Goal: Information Seeking & Learning: Understand process/instructions

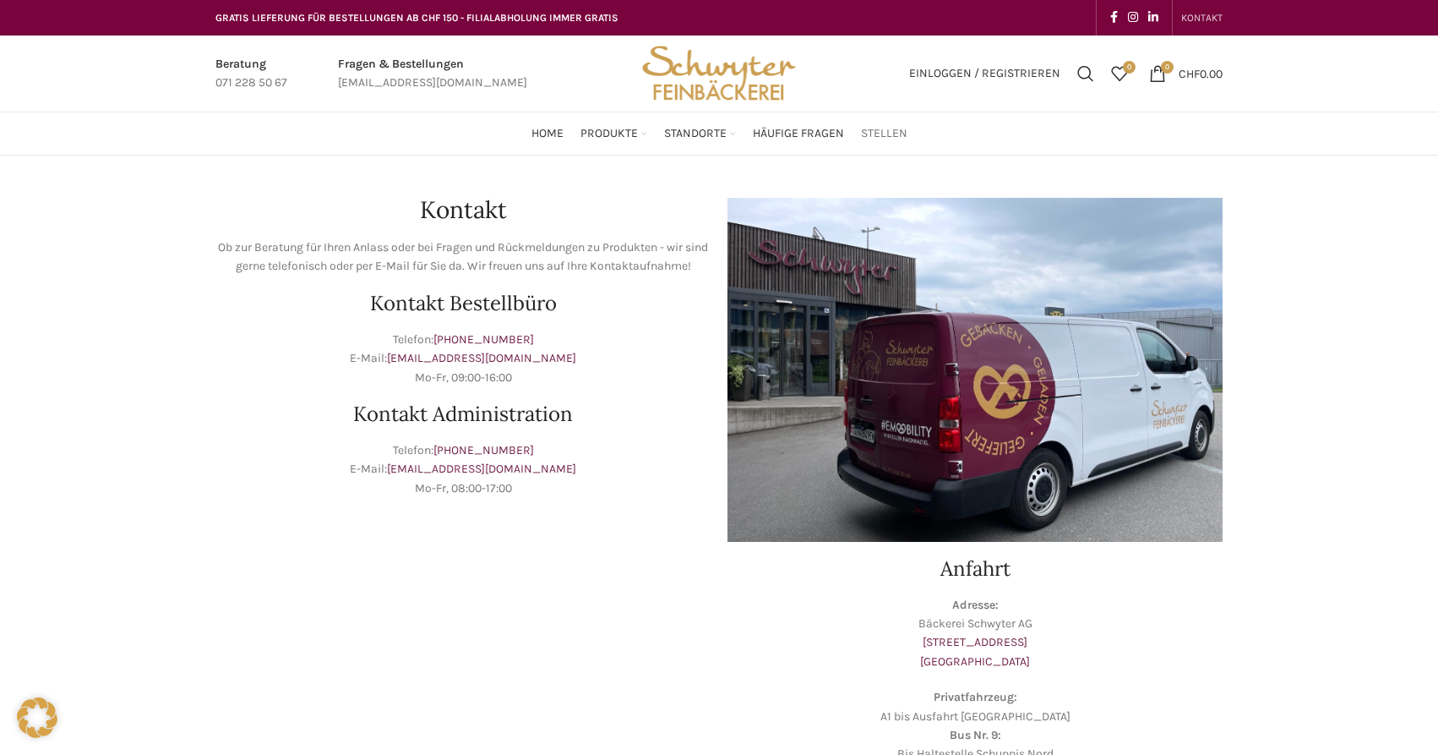
click at [869, 137] on span "Stellen" at bounding box center [884, 134] width 46 height 16
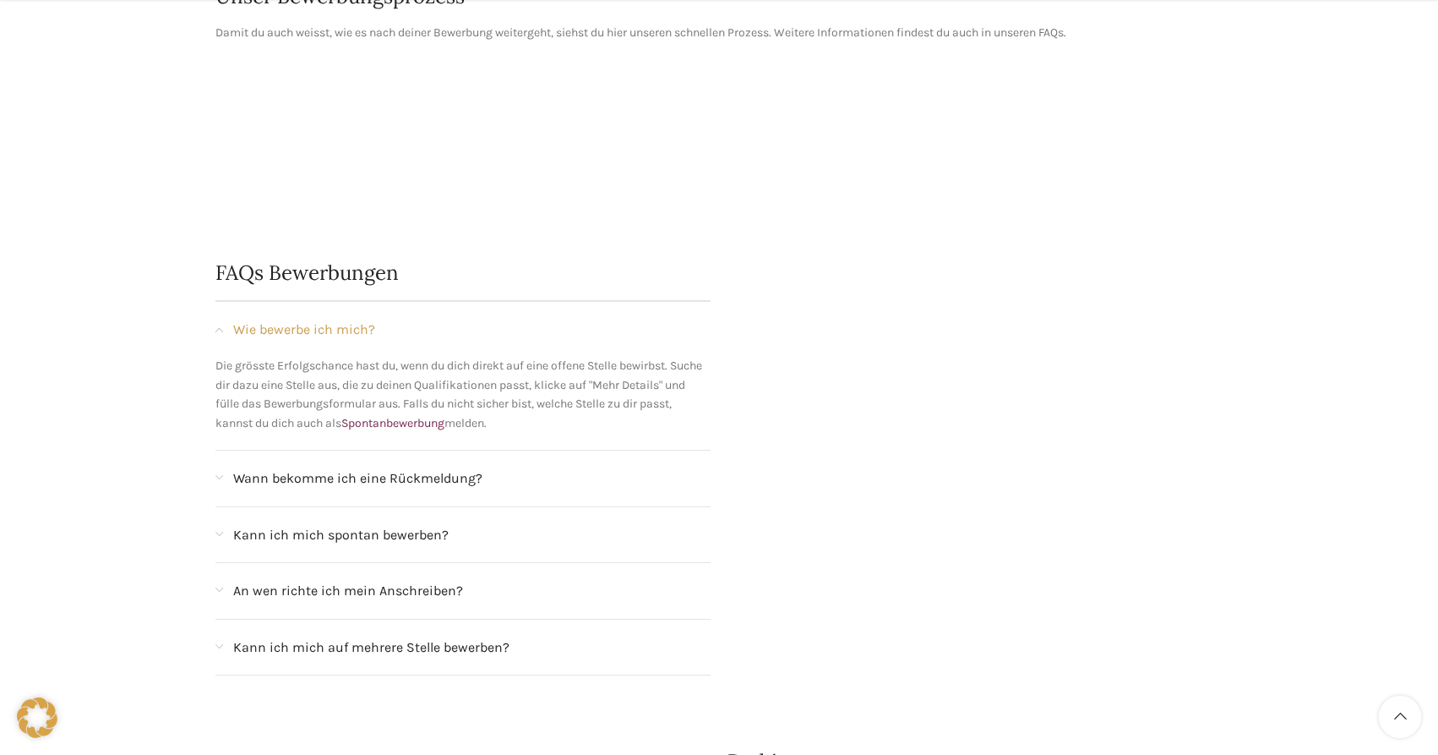
scroll to position [1551, 0]
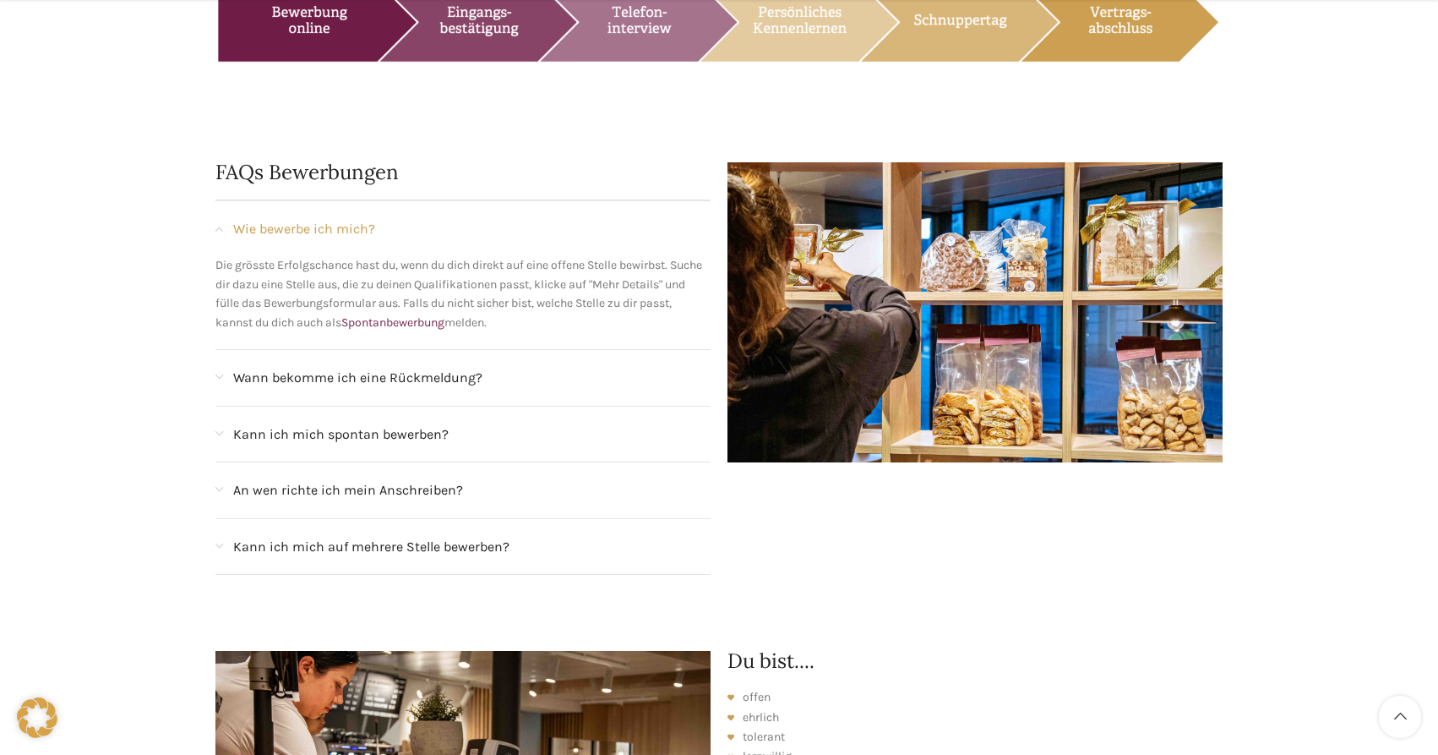
click at [481, 479] on div "An wen richte ich mein Anschreiben?" at bounding box center [471, 490] width 477 height 22
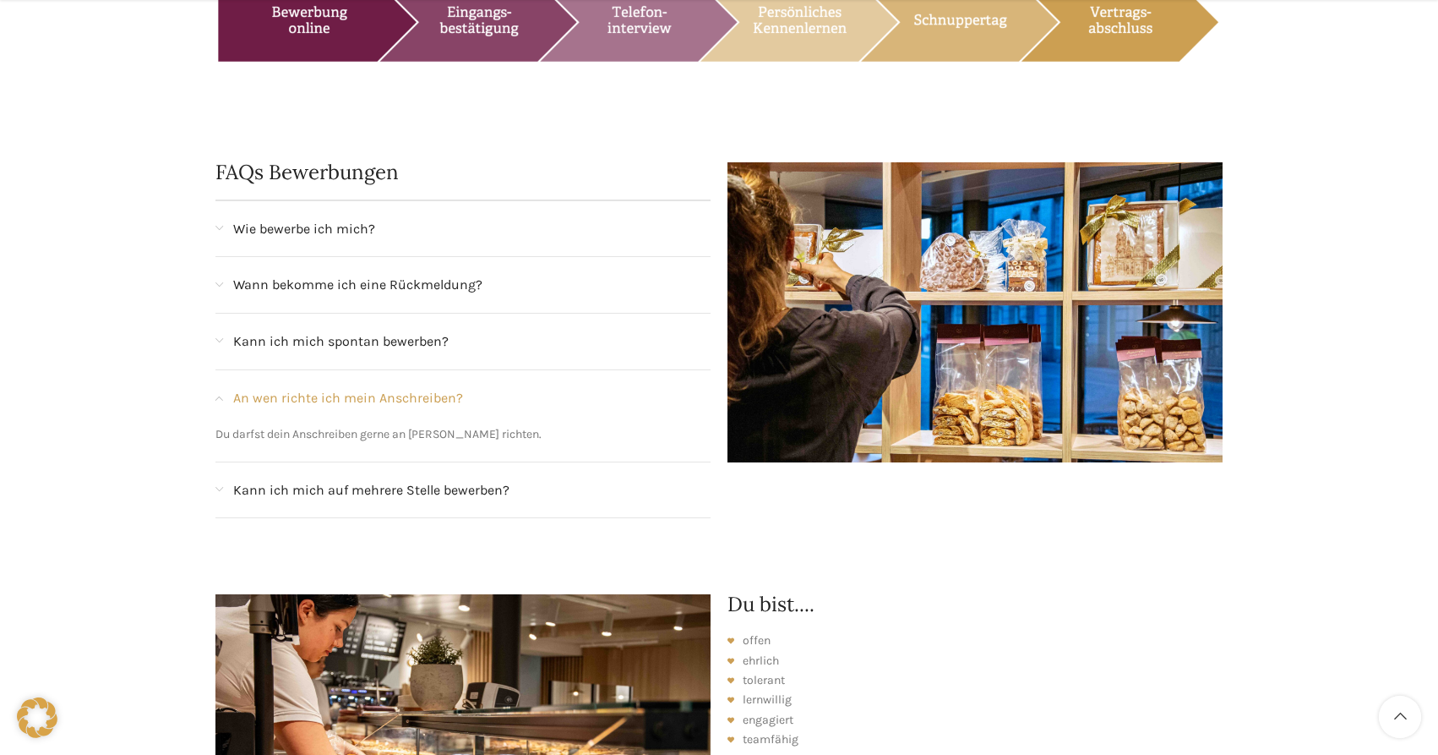
drag, startPoint x: 541, startPoint y: 406, endPoint x: 412, endPoint y: 409, distance: 129.3
click at [412, 425] on p "Du darfst dein Anschreiben gerne an Frau Madeleine Hilfiker richten." at bounding box center [462, 434] width 495 height 19
copy p "Frau Madeleine Hilfiker"
click at [331, 218] on span "Wie bewerbe ich mich?" at bounding box center [304, 229] width 142 height 22
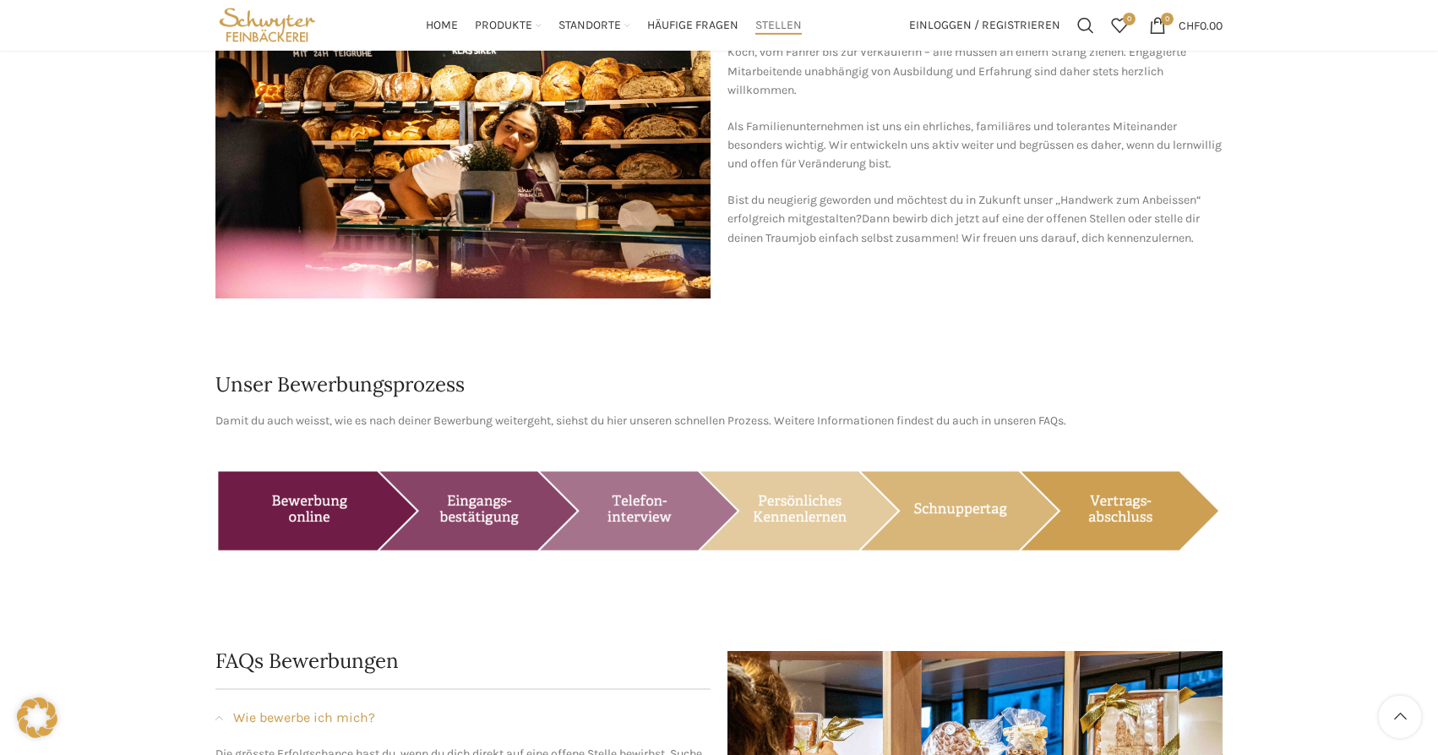
scroll to position [1029, 0]
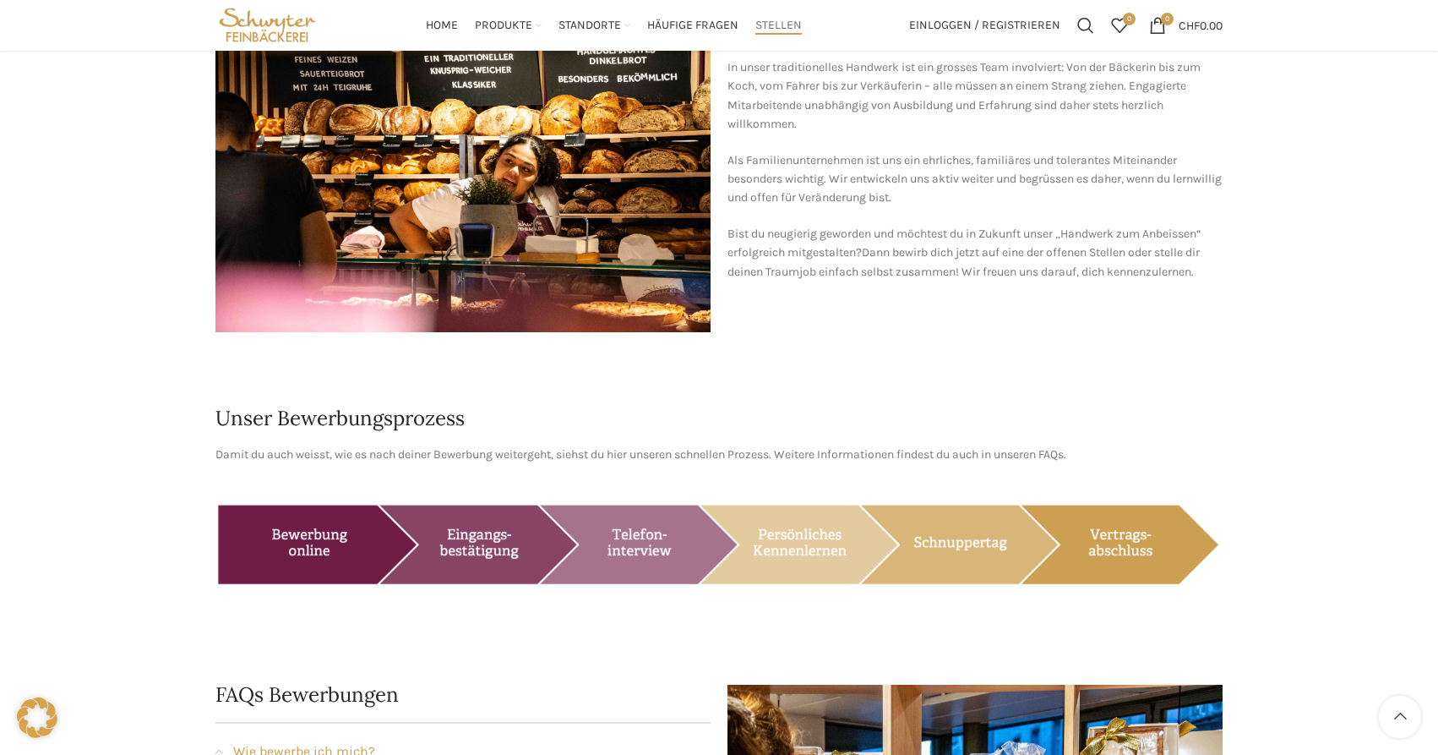
click at [351, 517] on img at bounding box center [718, 545] width 1007 height 127
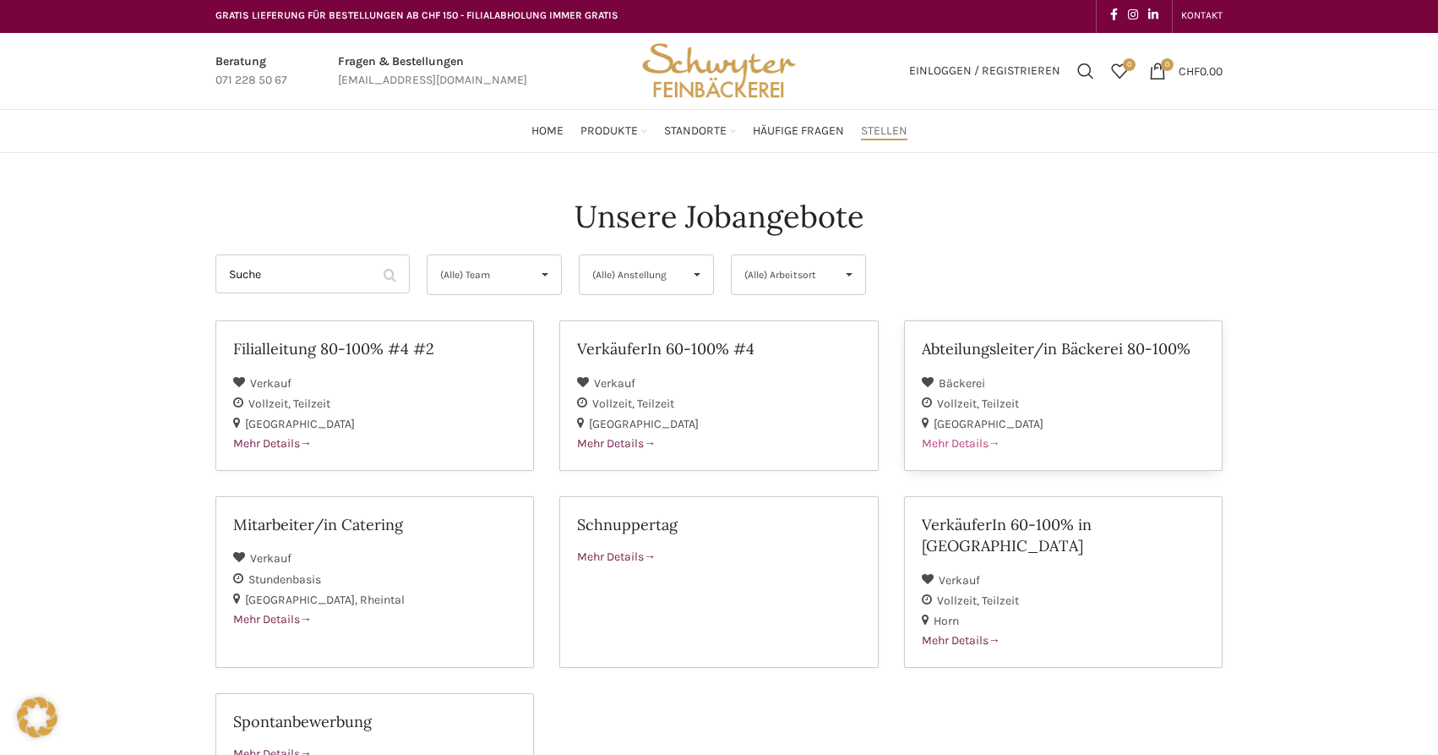
scroll to position [0, 0]
